Goal: Register for event/course

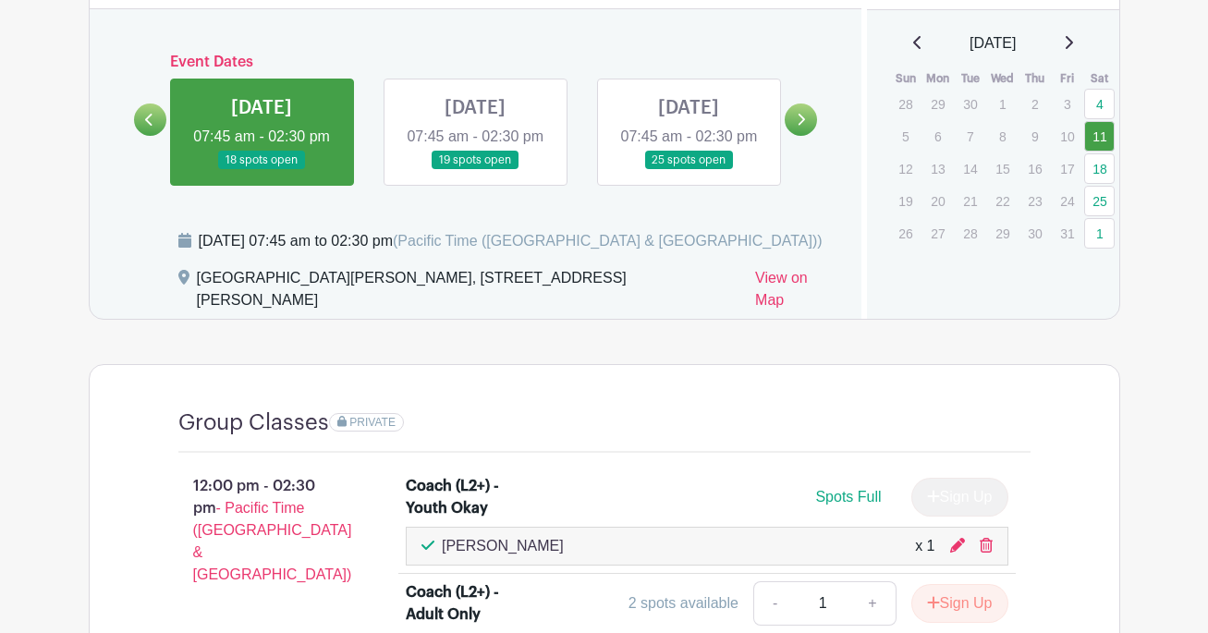
scroll to position [734, 0]
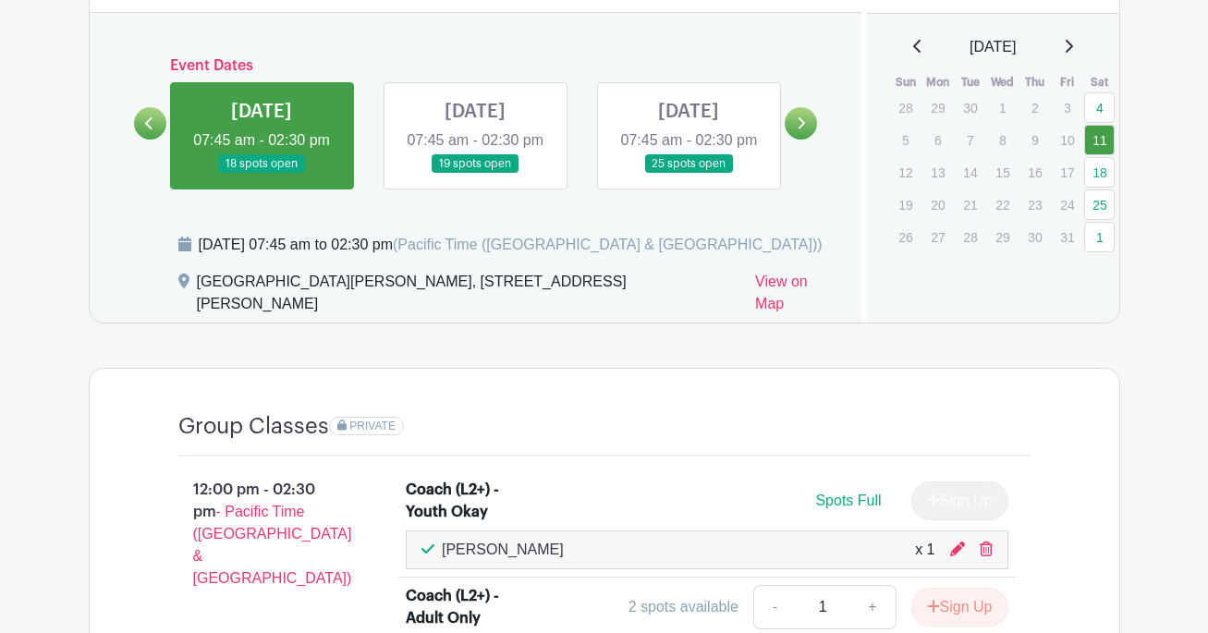
click at [688, 174] on link at bounding box center [688, 174] width 0 height 0
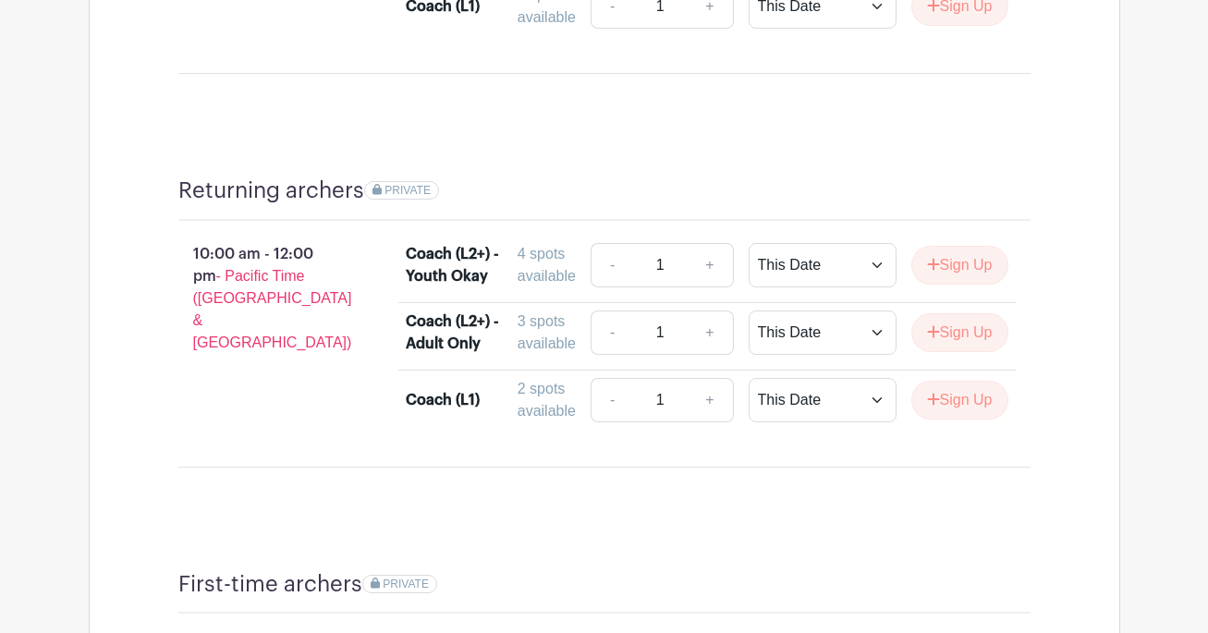
scroll to position [1382, 0]
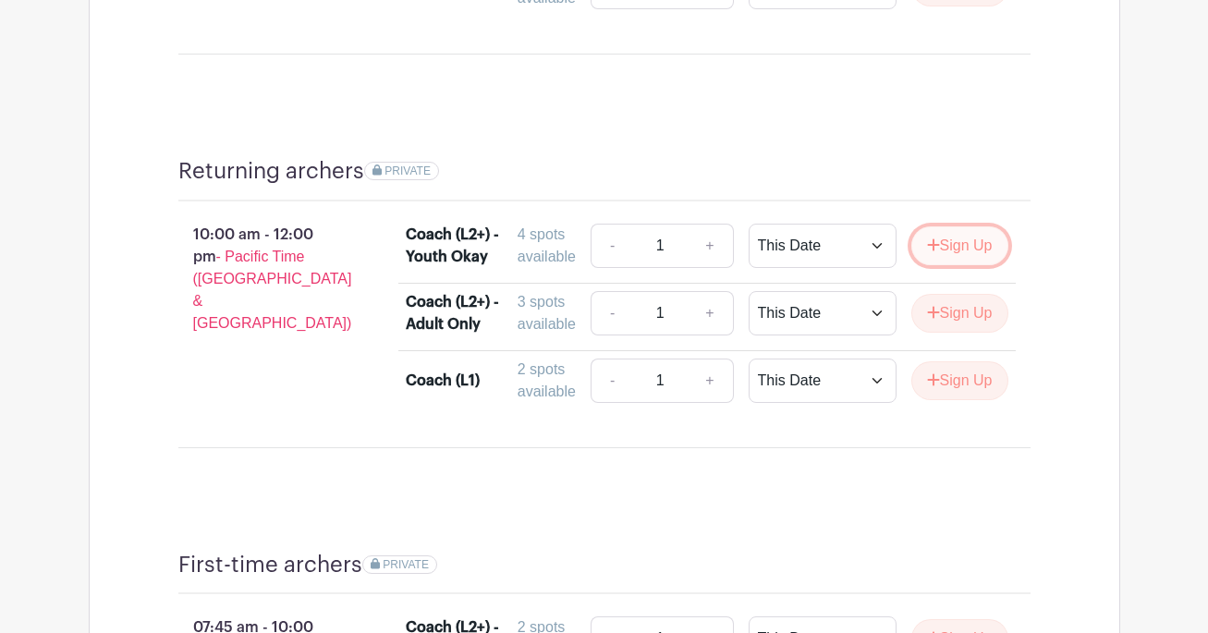
click at [962, 226] on button "Sign Up" at bounding box center [959, 245] width 97 height 39
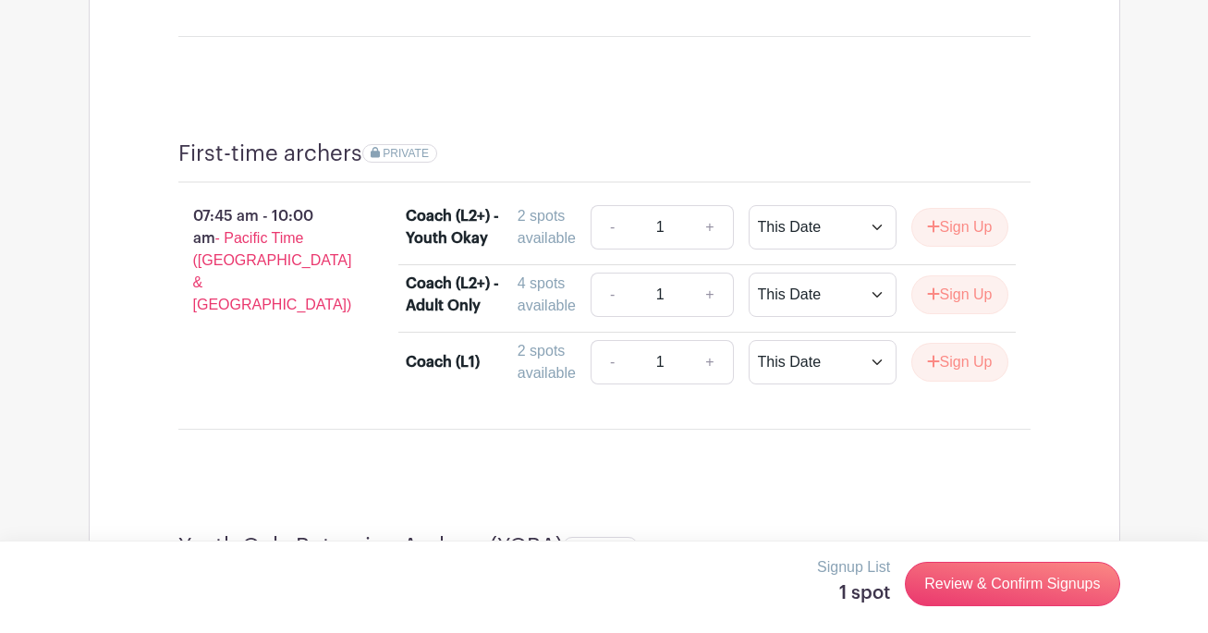
scroll to position [1796, 0]
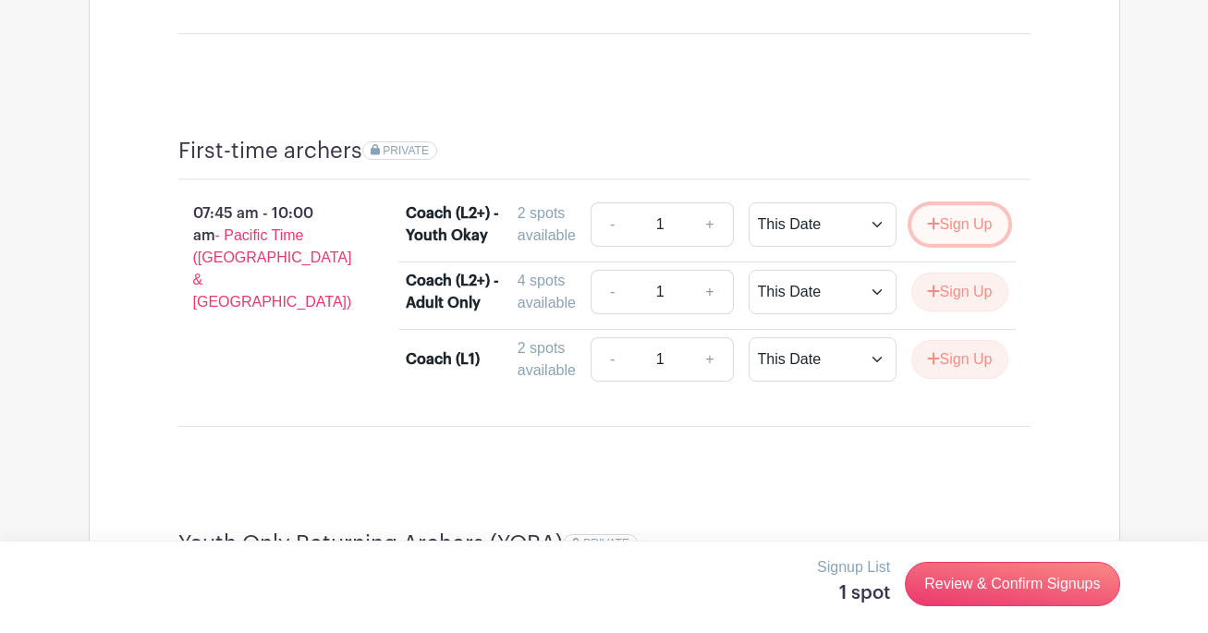
click at [962, 205] on button "Sign Up" at bounding box center [959, 224] width 97 height 39
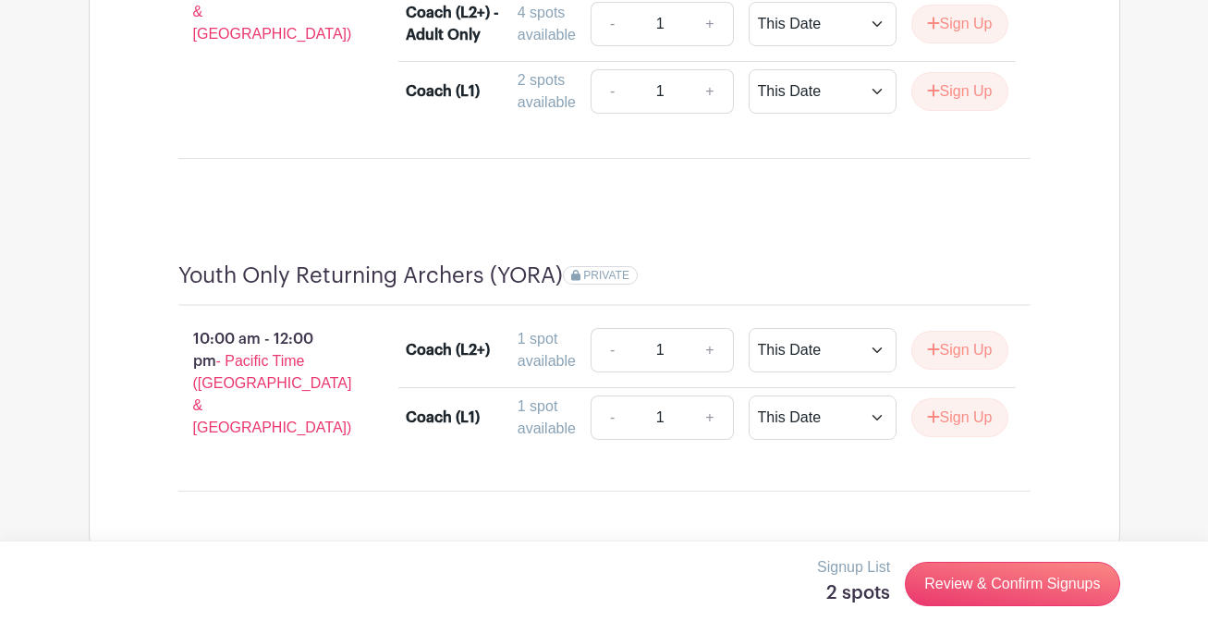
scroll to position [2070, 0]
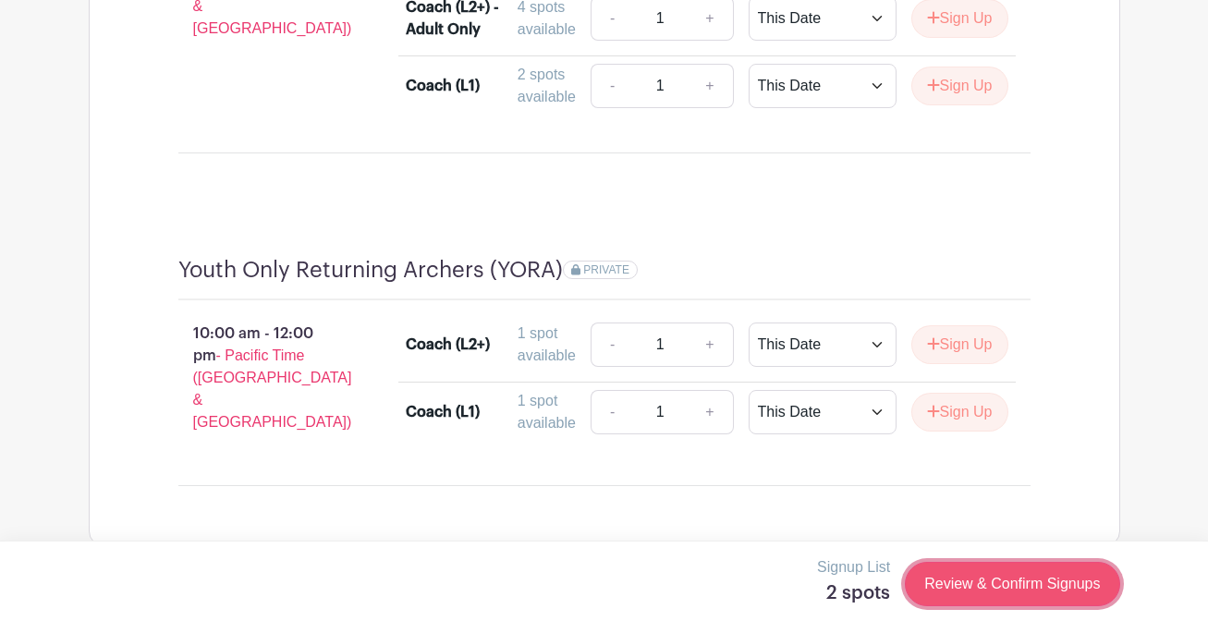
click at [1017, 580] on link "Review & Confirm Signups" at bounding box center [1012, 584] width 214 height 44
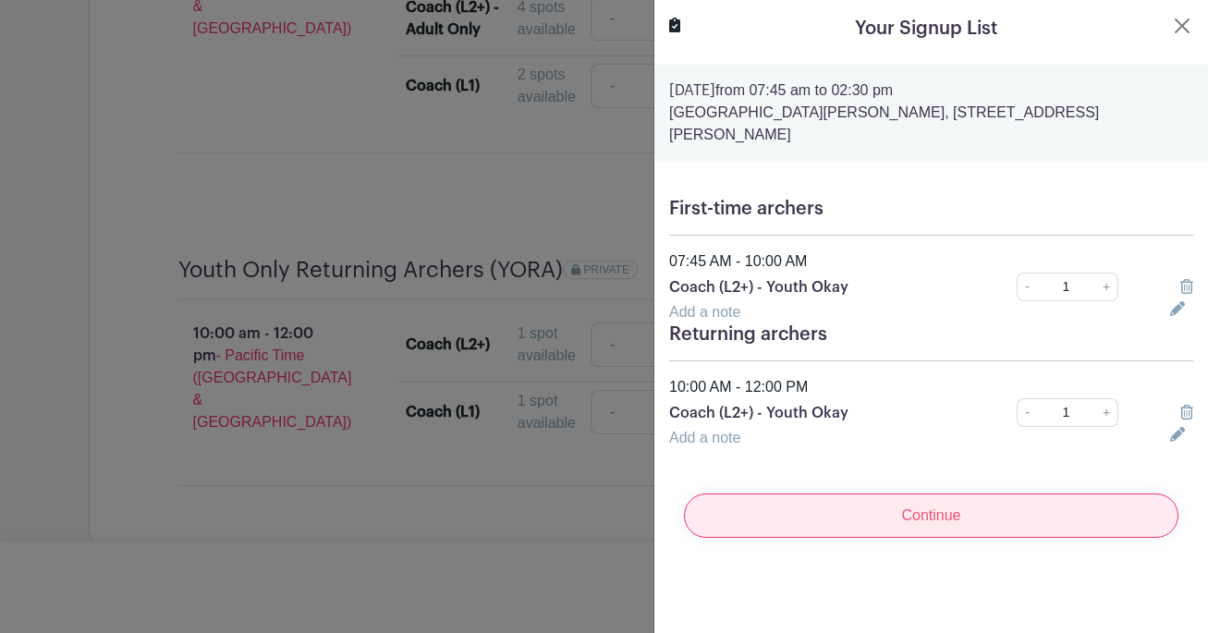
click at [945, 500] on input "Continue" at bounding box center [931, 515] width 494 height 44
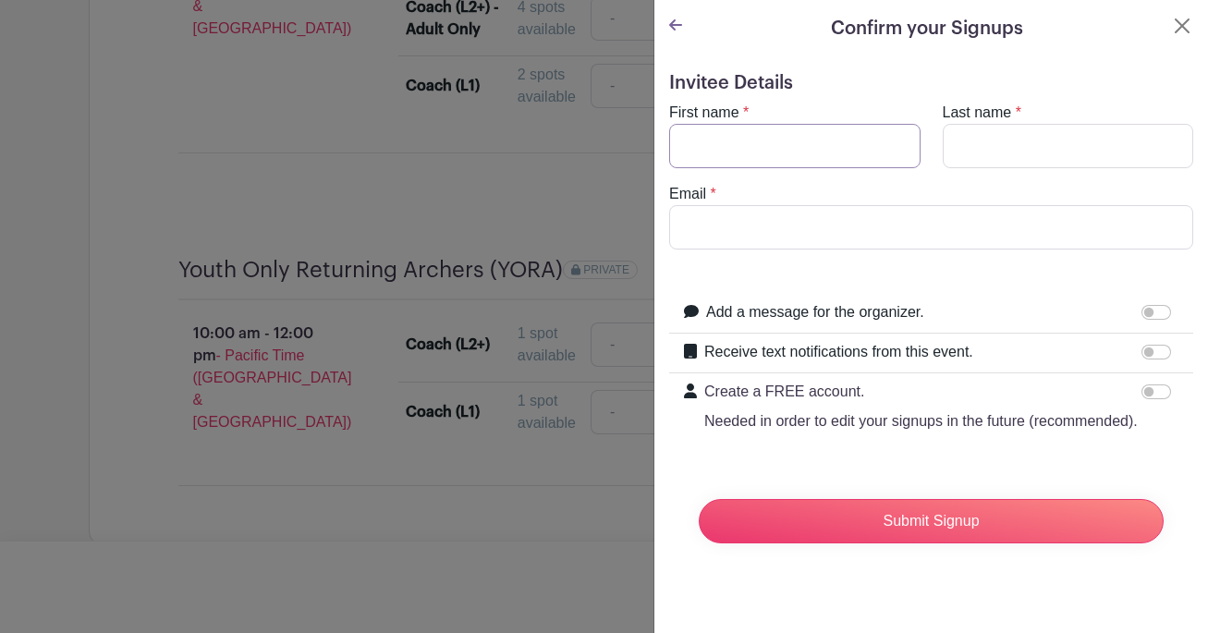
click at [749, 129] on input "First name" at bounding box center [794, 146] width 251 height 44
type input "[PERSON_NAME]"
click at [989, 140] on input "Last name" at bounding box center [1068, 146] width 251 height 44
type input "[PERSON_NAME]"
click at [874, 232] on input "Email" at bounding box center [931, 227] width 524 height 44
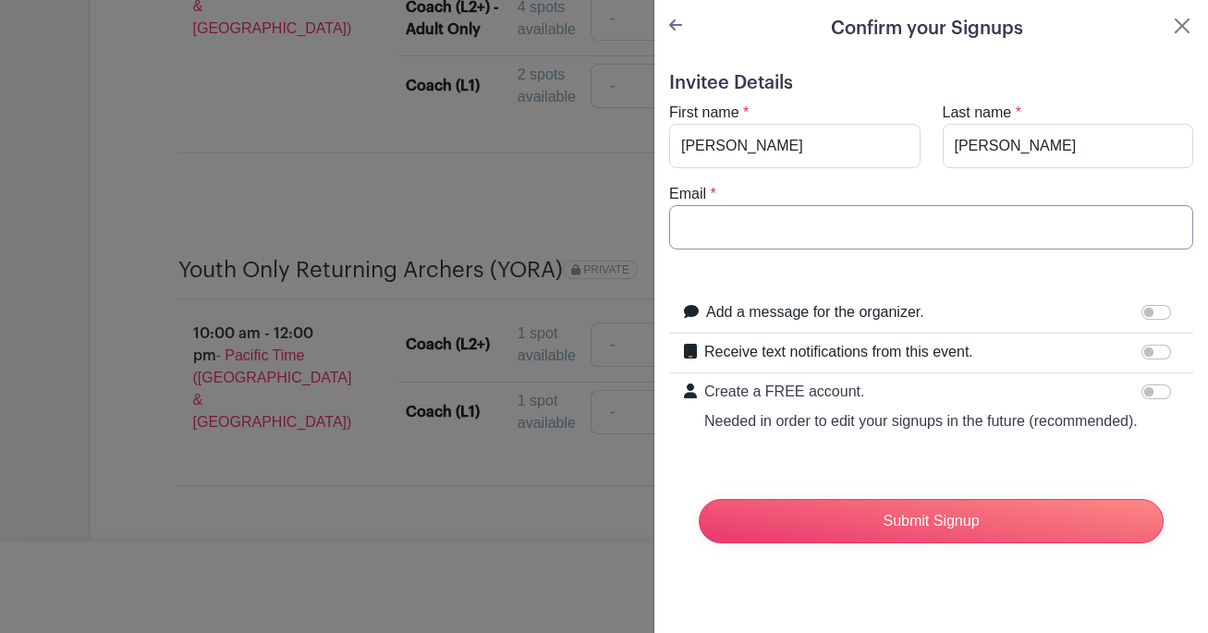
type input "[EMAIL_ADDRESS][DOMAIN_NAME]"
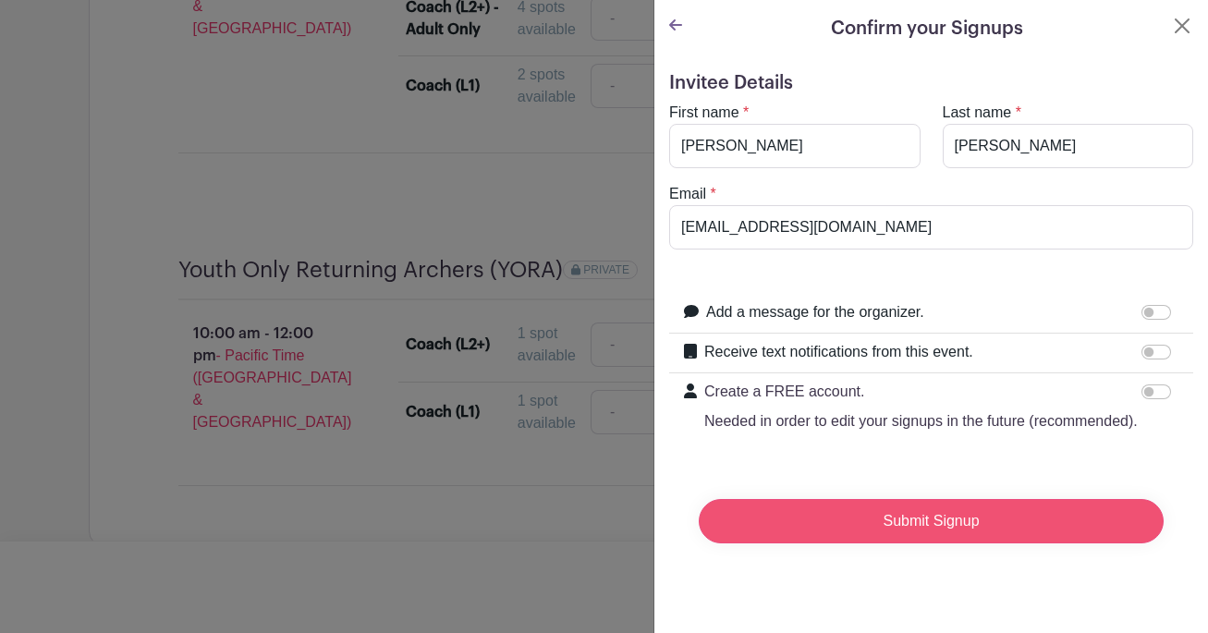
click at [941, 527] on input "Submit Signup" at bounding box center [931, 521] width 465 height 44
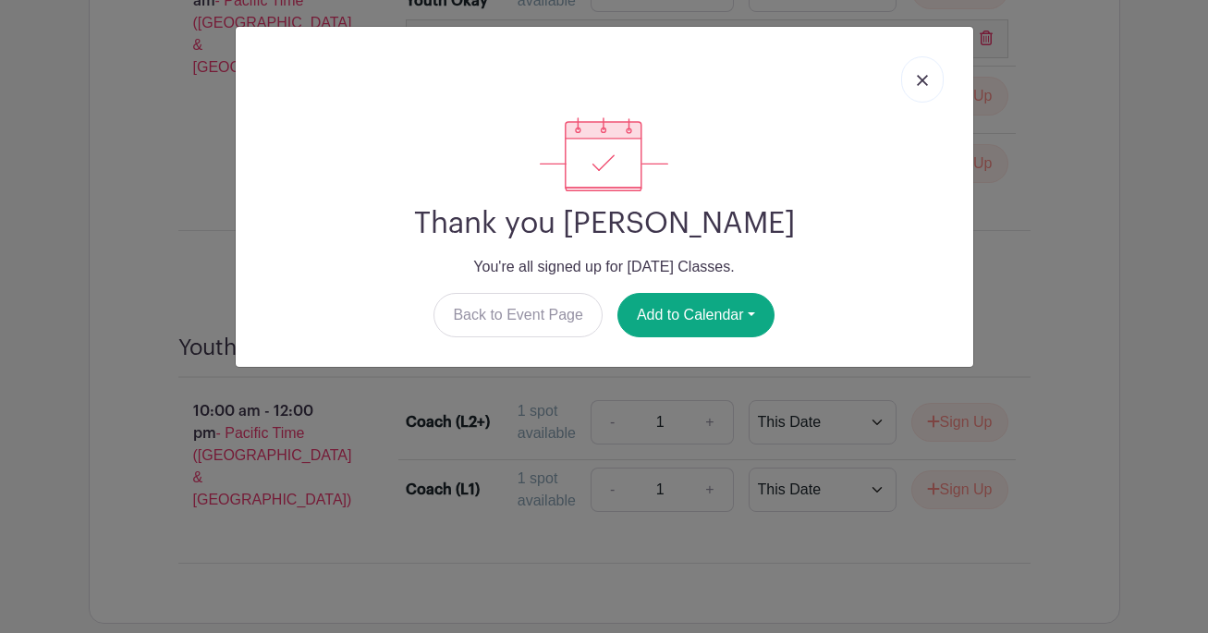
scroll to position [2109, 0]
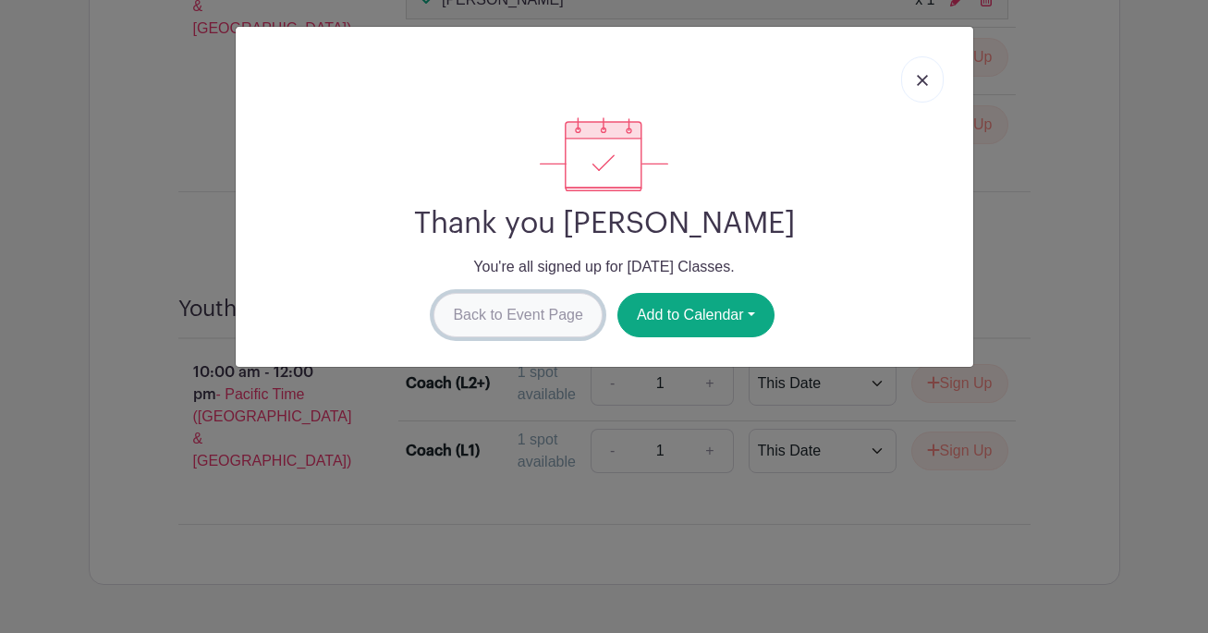
click at [525, 312] on link "Back to Event Page" at bounding box center [517, 315] width 169 height 44
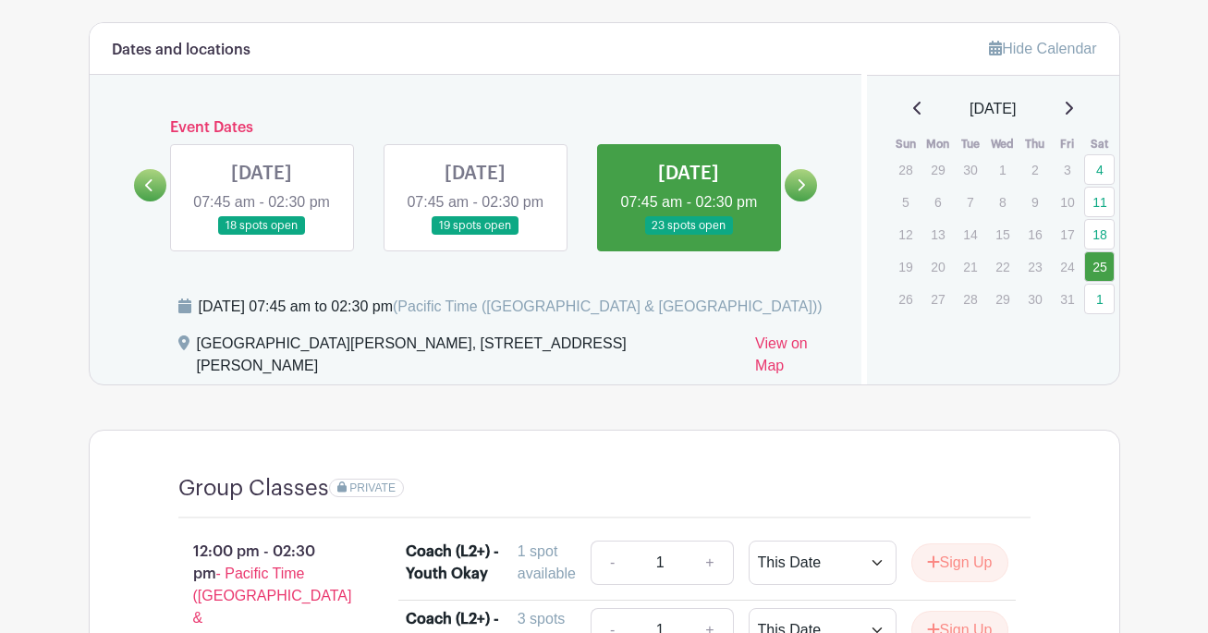
scroll to position [675, 0]
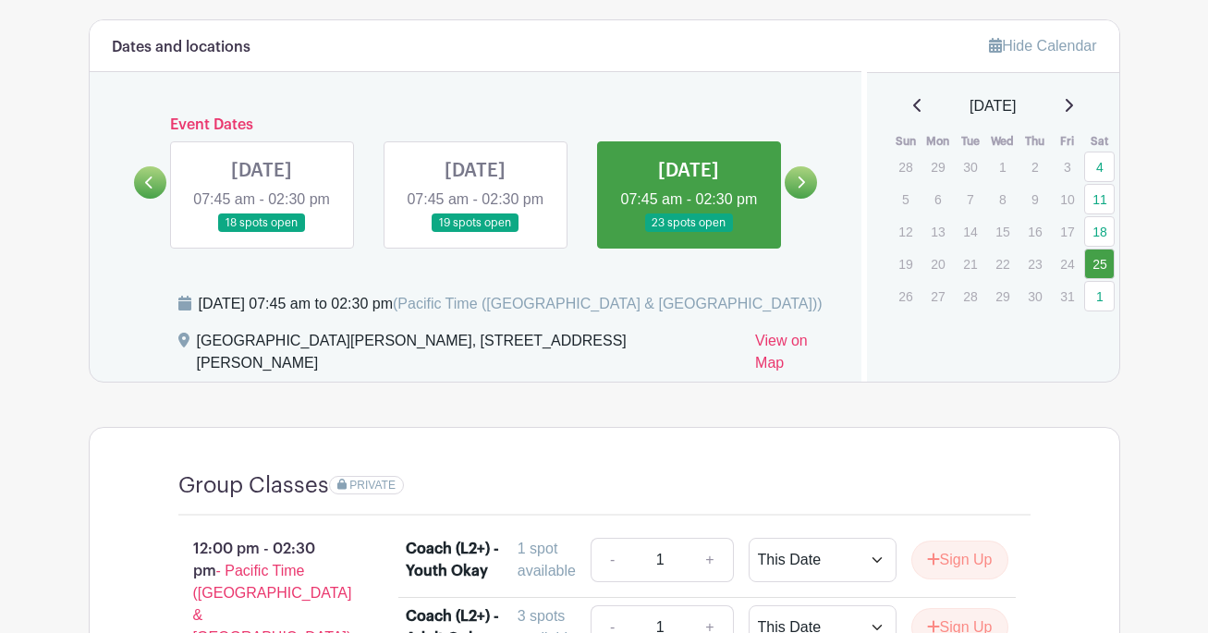
click at [1080, 109] on div "[DATE]" at bounding box center [993, 106] width 208 height 22
click at [1073, 103] on icon at bounding box center [1068, 105] width 7 height 13
click at [800, 184] on icon at bounding box center [801, 183] width 8 height 14
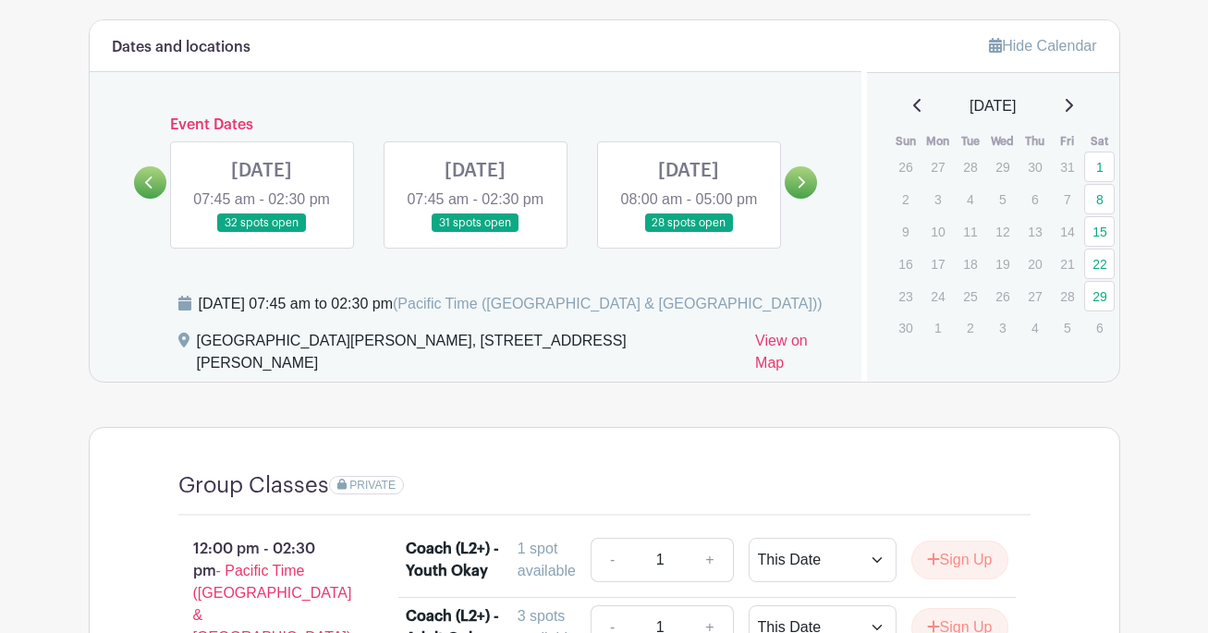
click at [262, 233] on link at bounding box center [262, 233] width 0 height 0
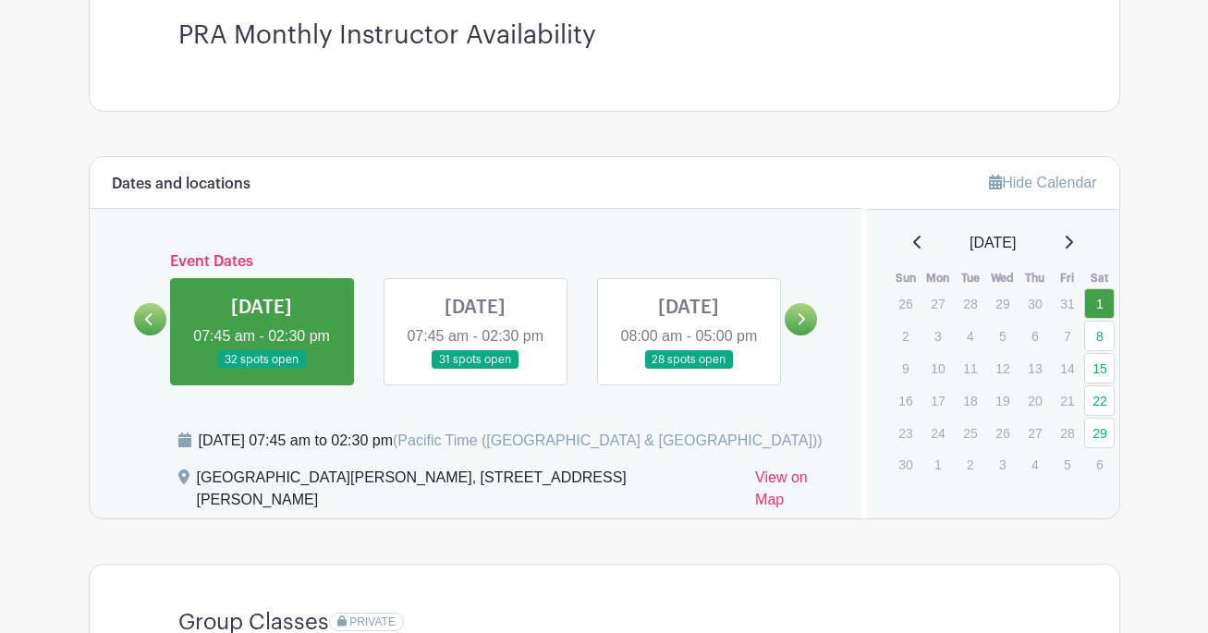
scroll to position [529, 0]
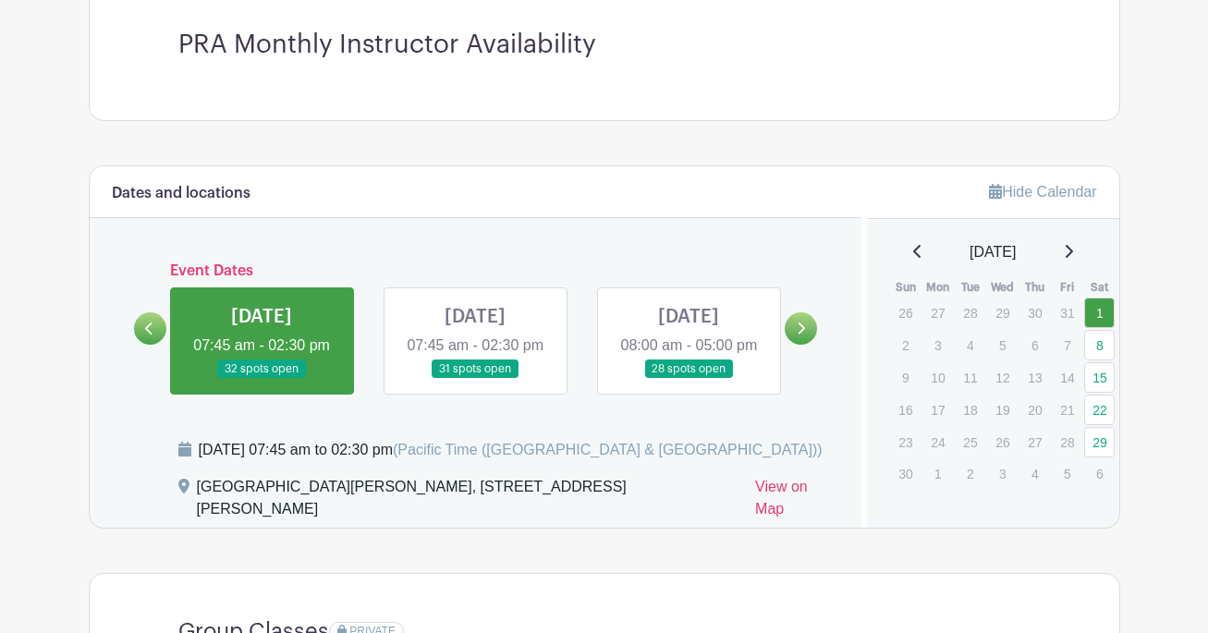
click at [147, 335] on icon at bounding box center [149, 329] width 8 height 14
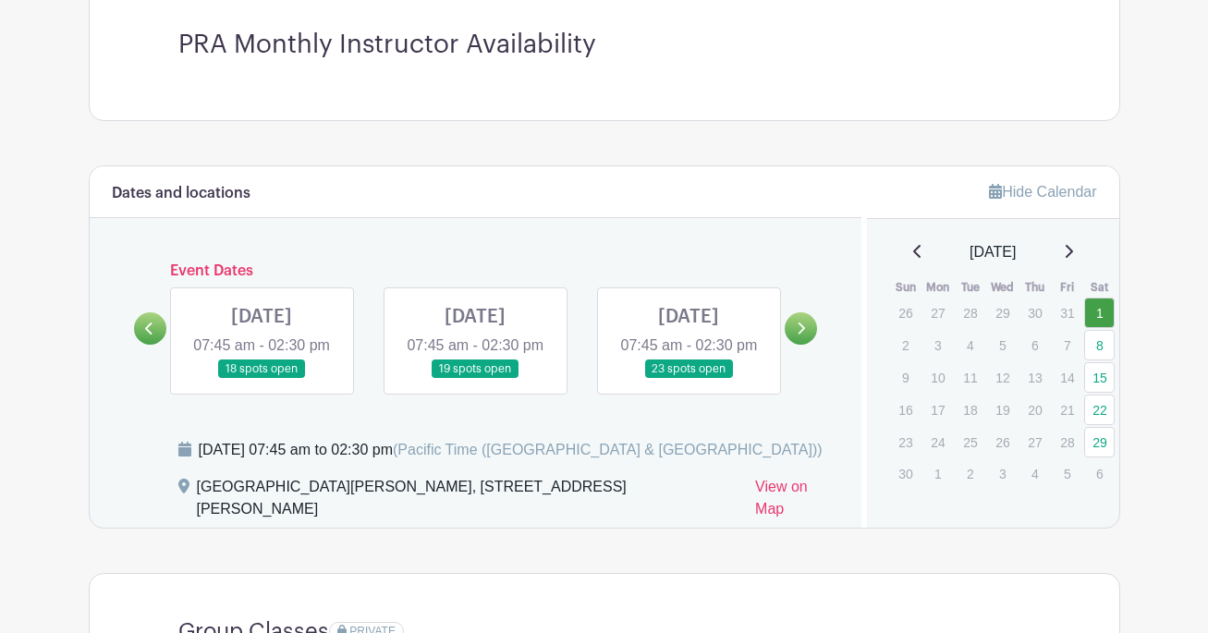
click at [913, 250] on icon at bounding box center [917, 251] width 9 height 15
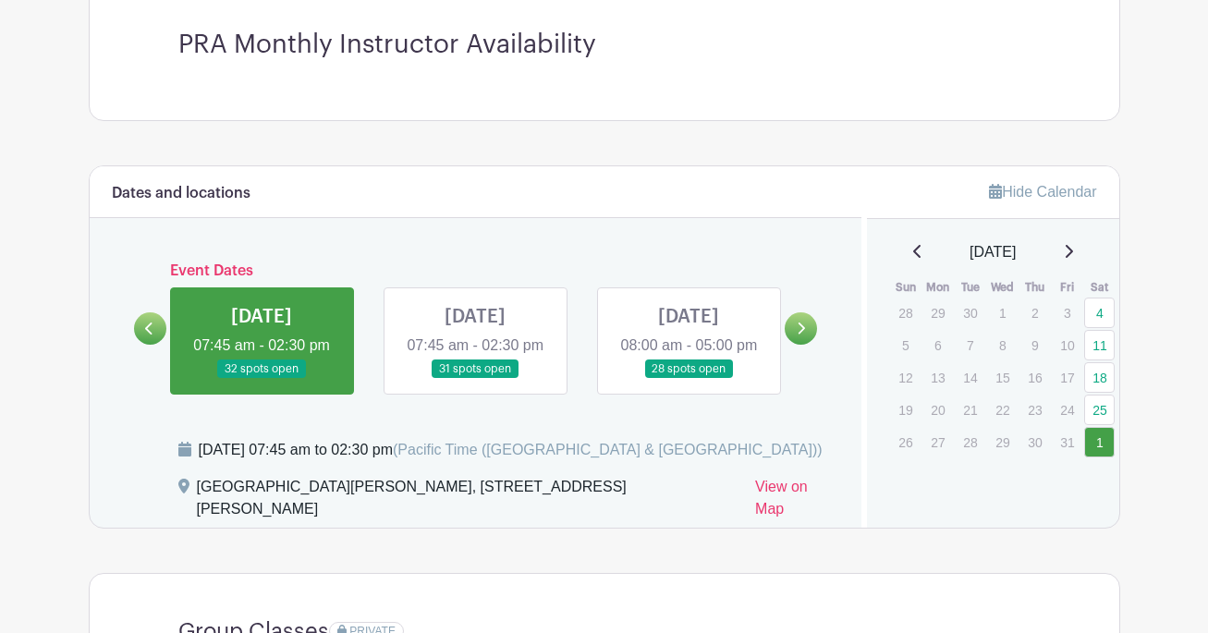
click at [1073, 248] on icon at bounding box center [1068, 251] width 9 height 15
